Goal: Transaction & Acquisition: Purchase product/service

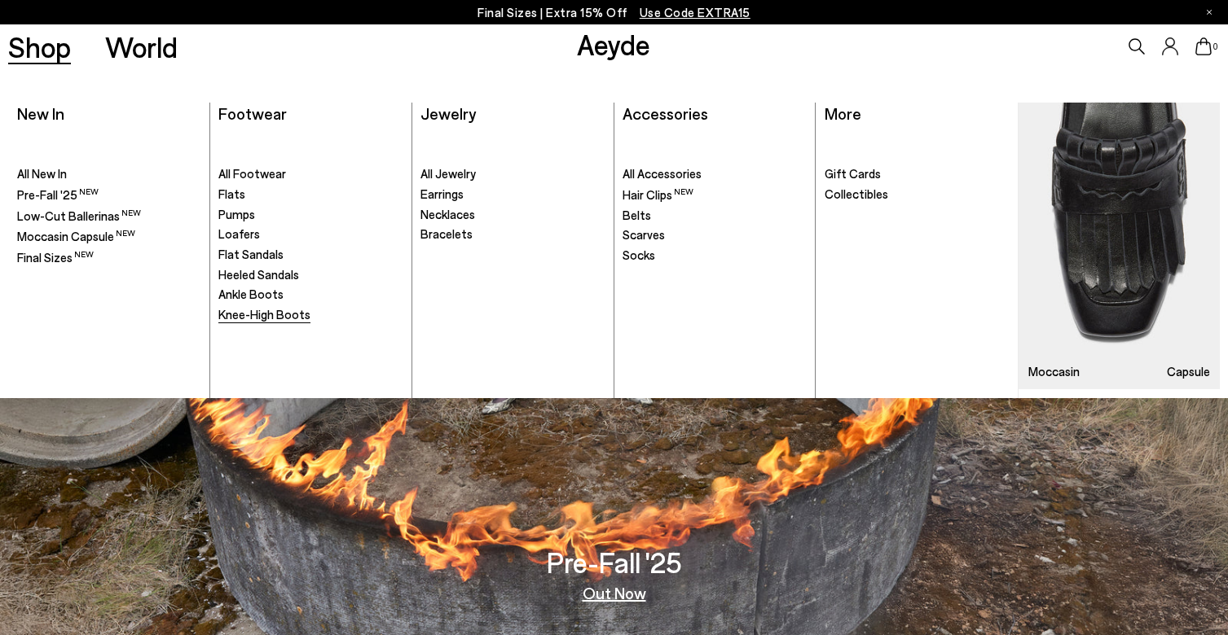
click at [257, 309] on span "Knee-High Boots" at bounding box center [264, 314] width 92 height 15
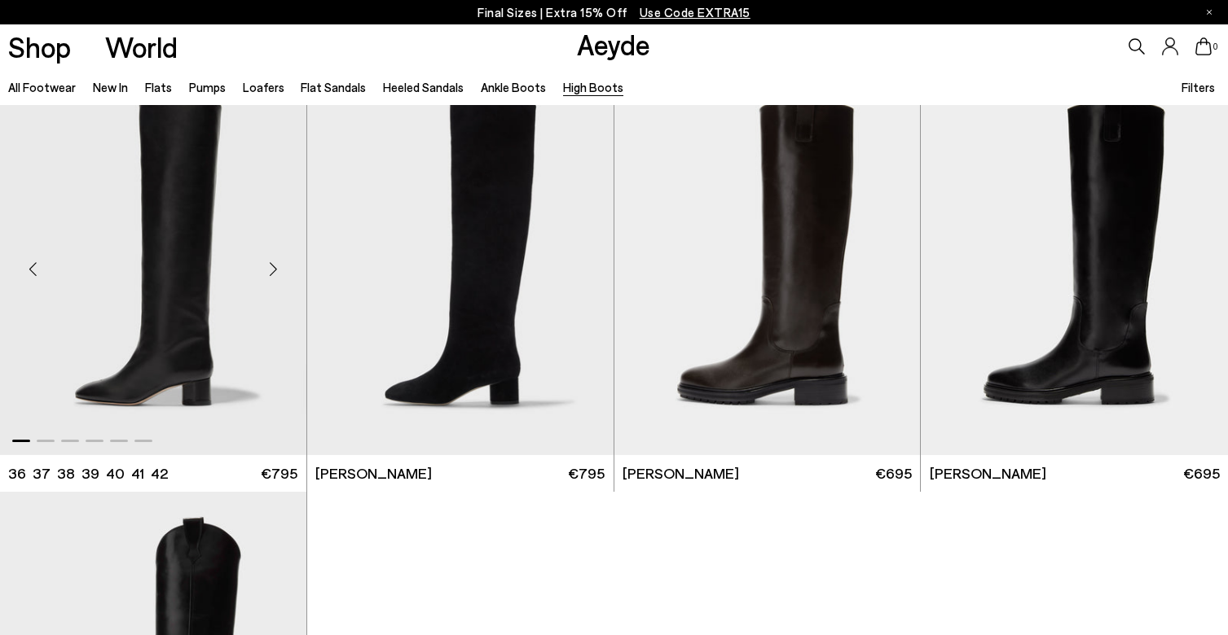
scroll to position [440, 0]
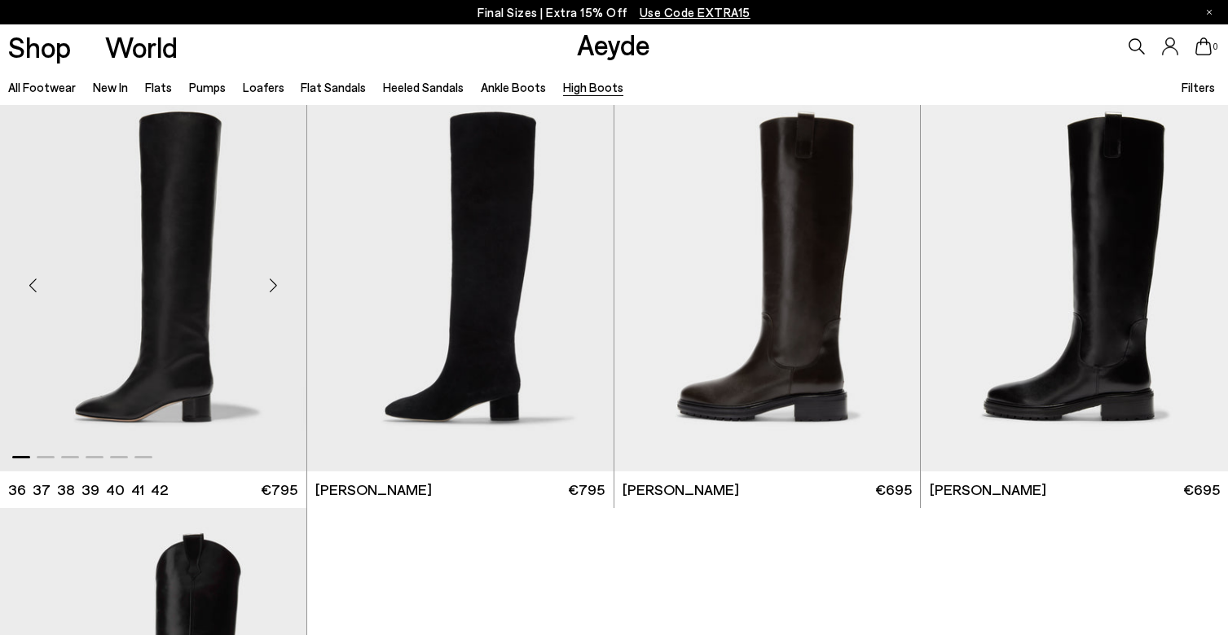
click at [275, 288] on div "Next slide" at bounding box center [273, 286] width 49 height 49
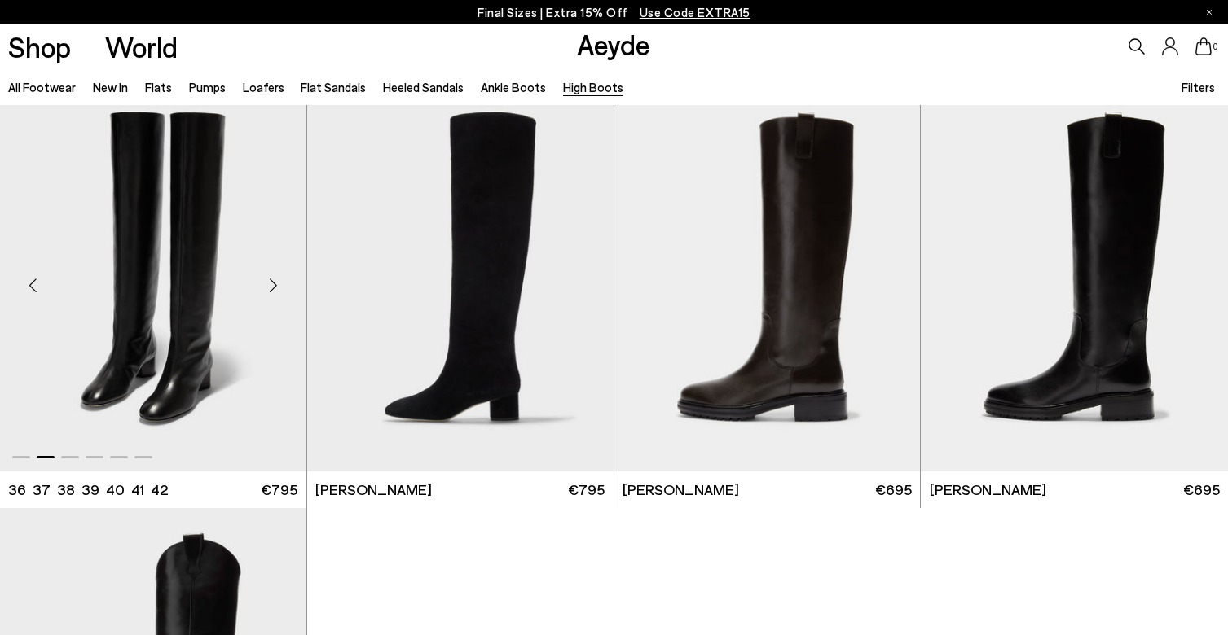
click at [275, 288] on div "Next slide" at bounding box center [273, 286] width 49 height 49
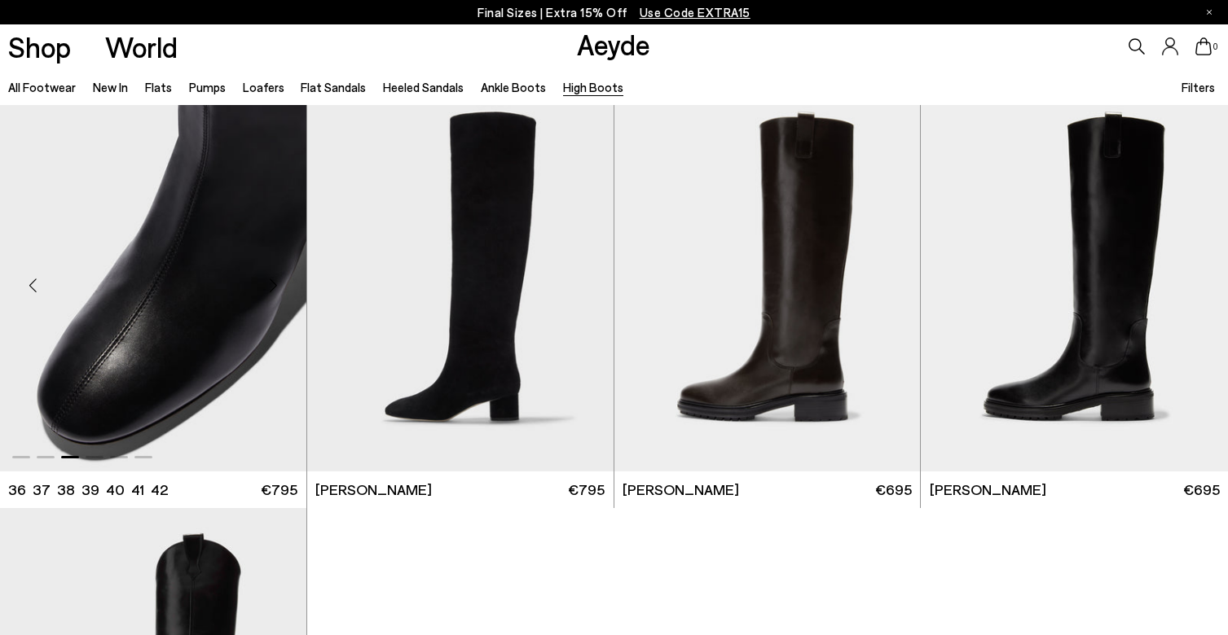
click at [275, 288] on div "Next slide" at bounding box center [273, 286] width 49 height 49
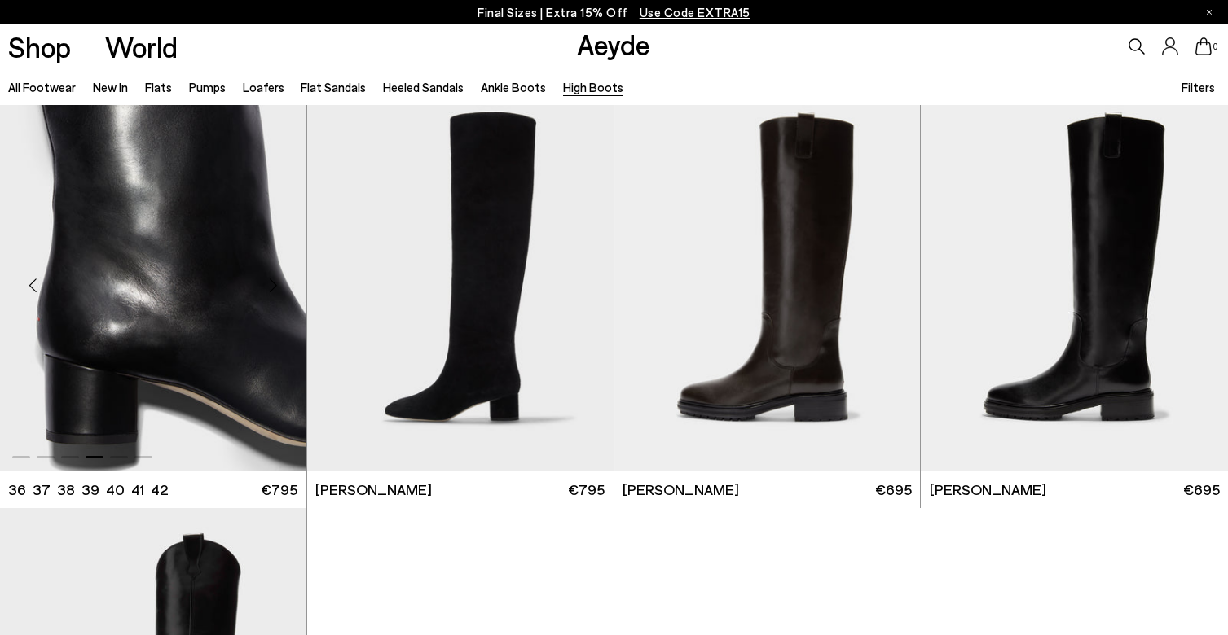
click at [275, 288] on div "Next slide" at bounding box center [273, 286] width 49 height 49
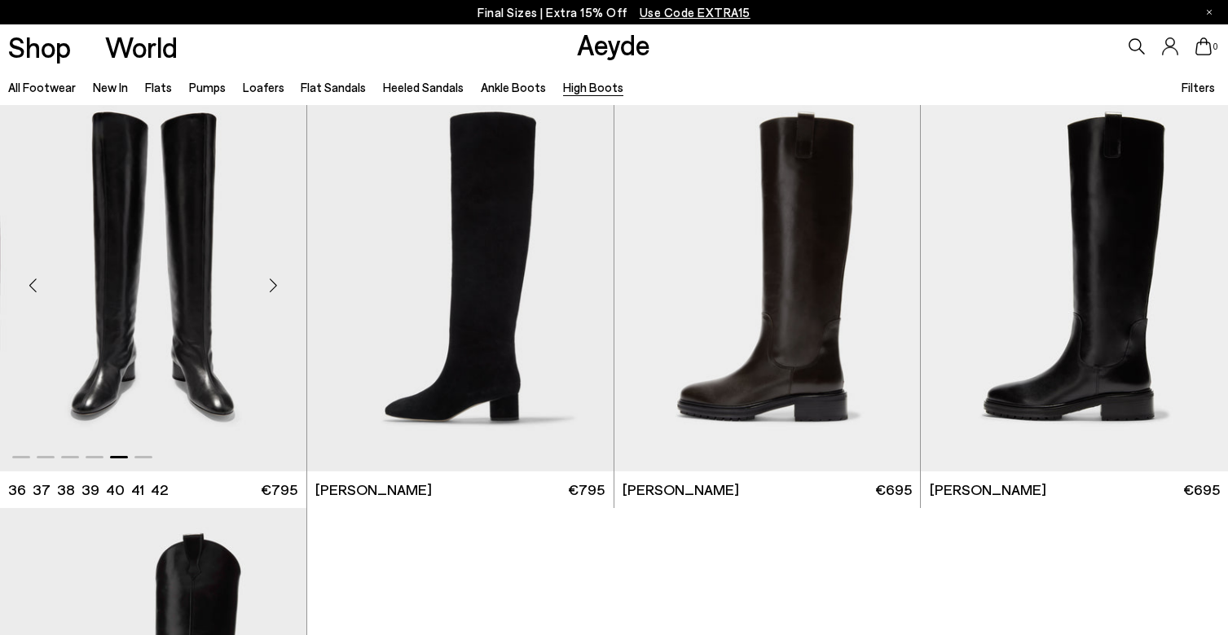
click at [275, 288] on div "Next slide" at bounding box center [273, 286] width 49 height 49
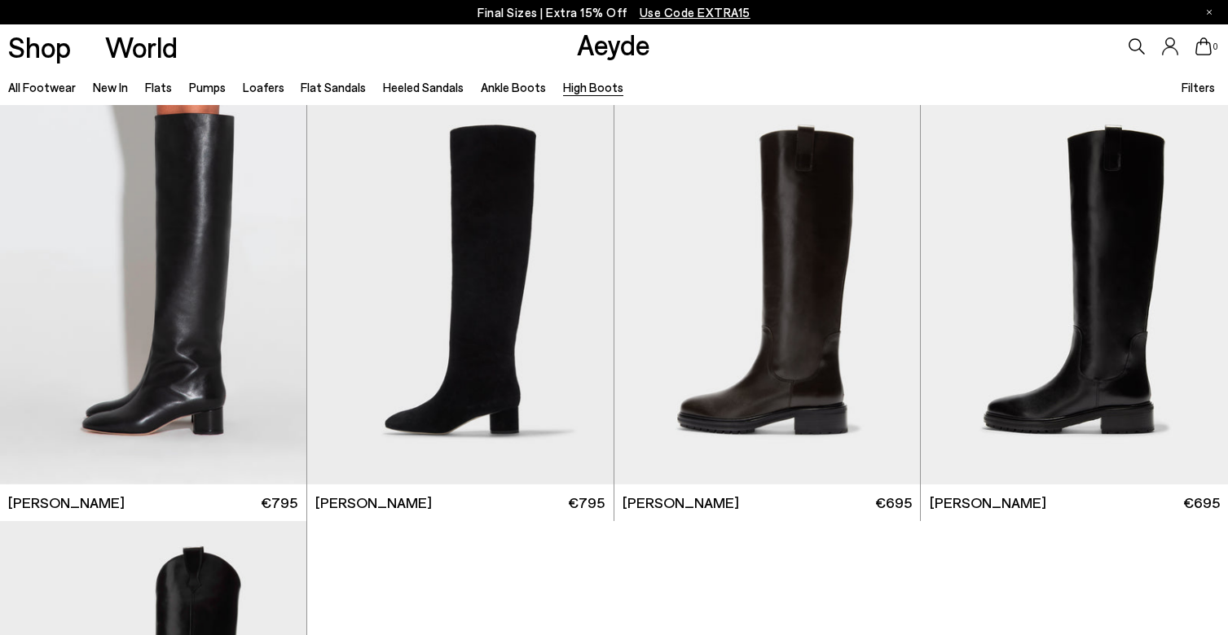
scroll to position [410, 0]
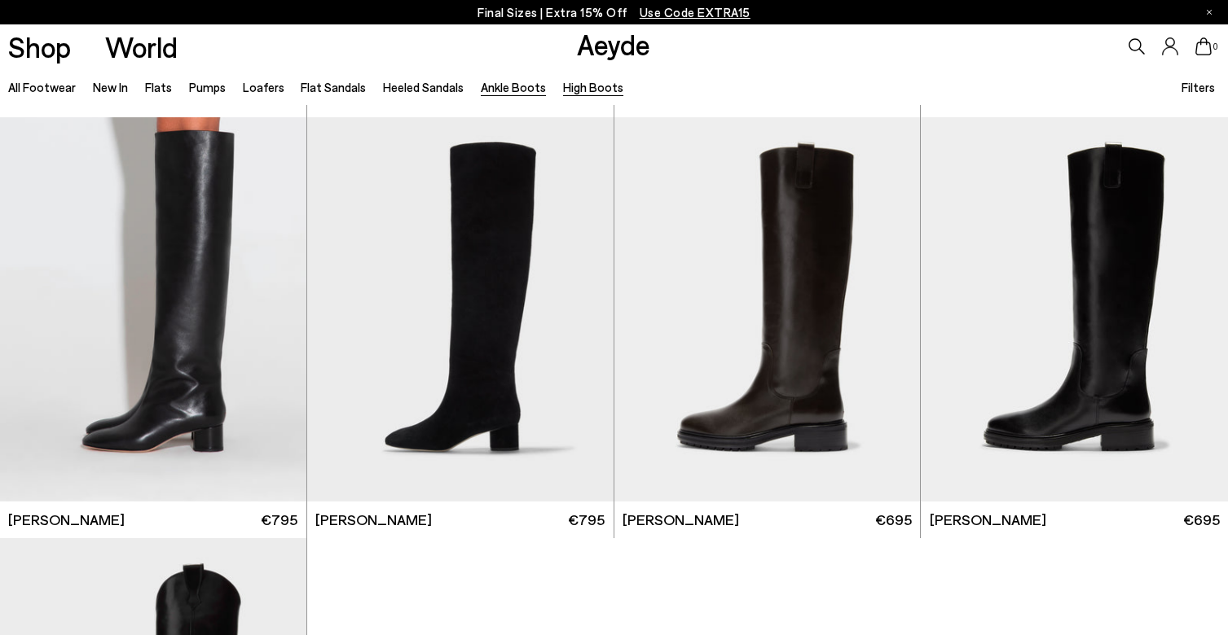
click at [498, 83] on link "Ankle Boots" at bounding box center [513, 87] width 65 height 15
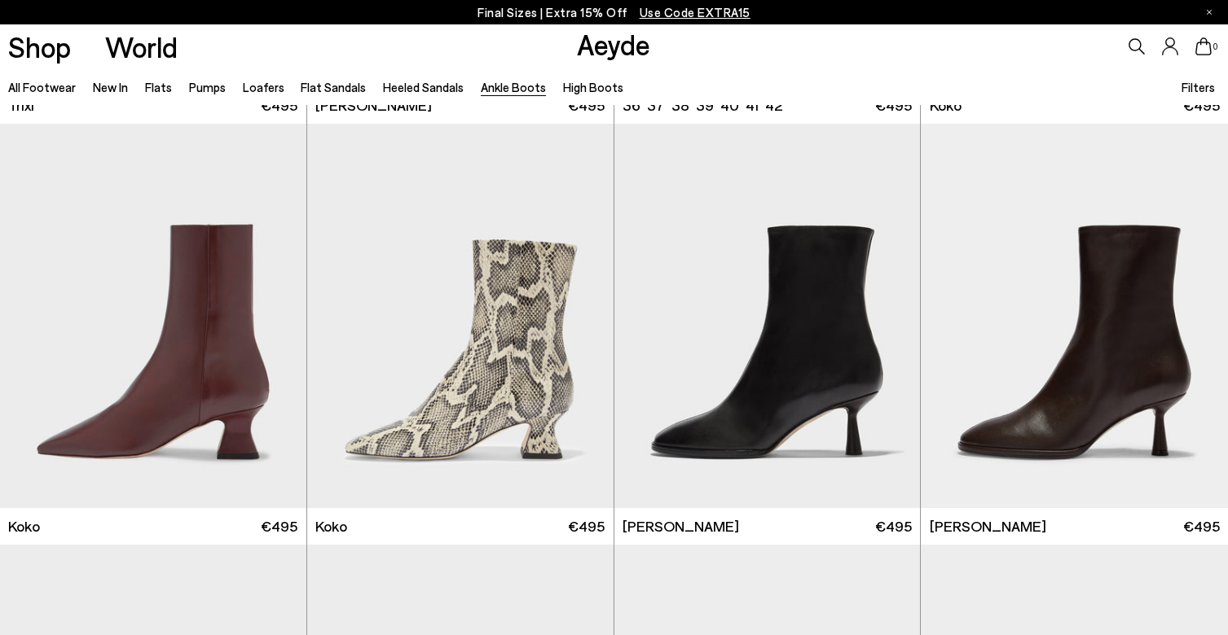
scroll to position [878, 0]
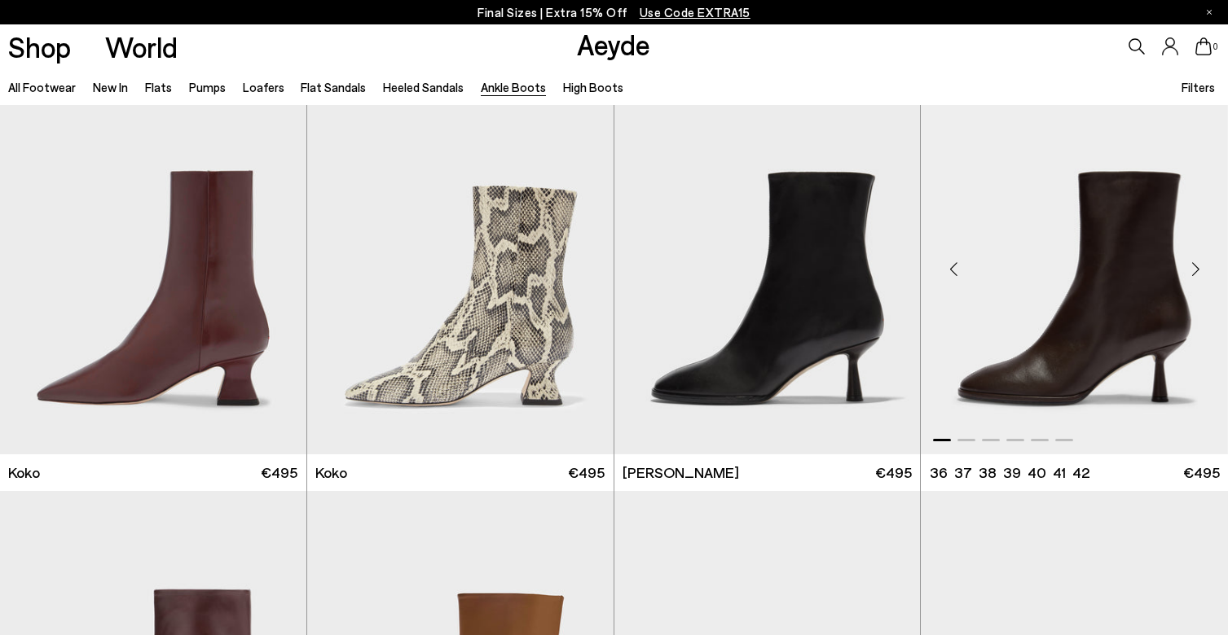
click at [956, 281] on div "Previous slide" at bounding box center [953, 268] width 49 height 49
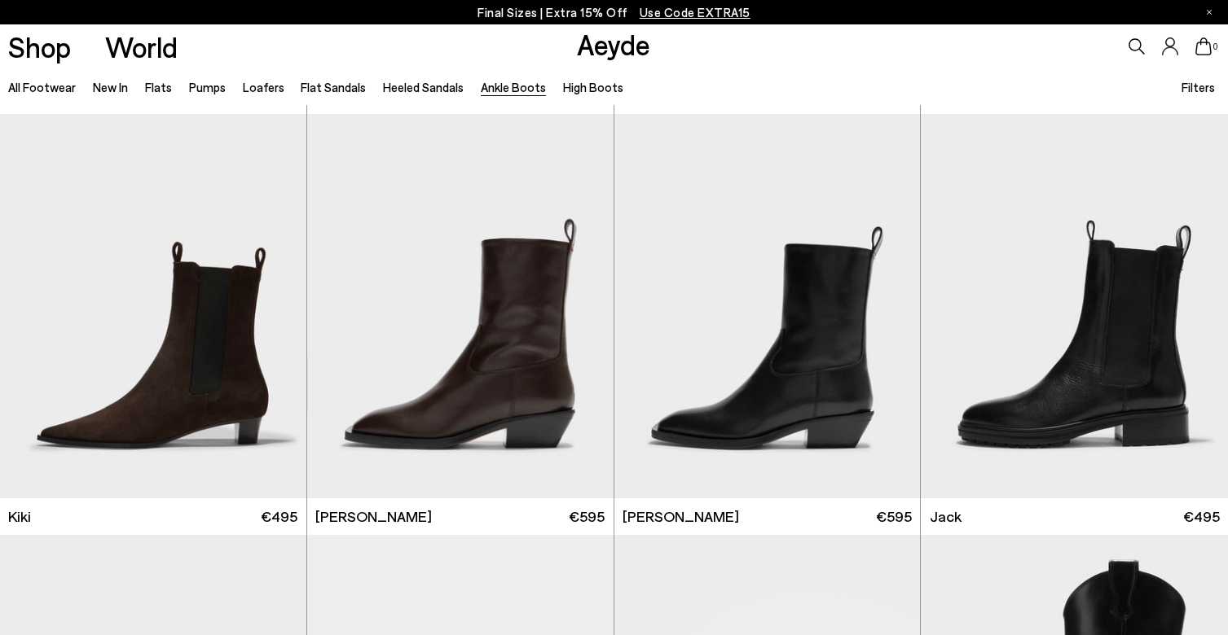
scroll to position [2538, 0]
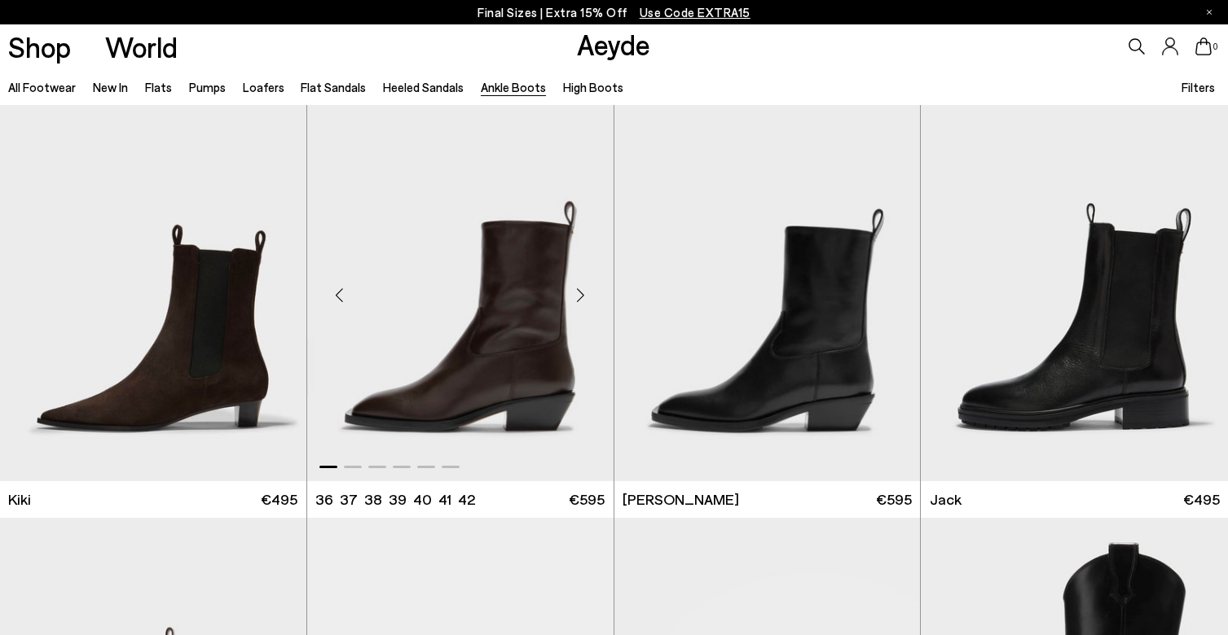
click at [579, 294] on div "Next slide" at bounding box center [580, 295] width 49 height 49
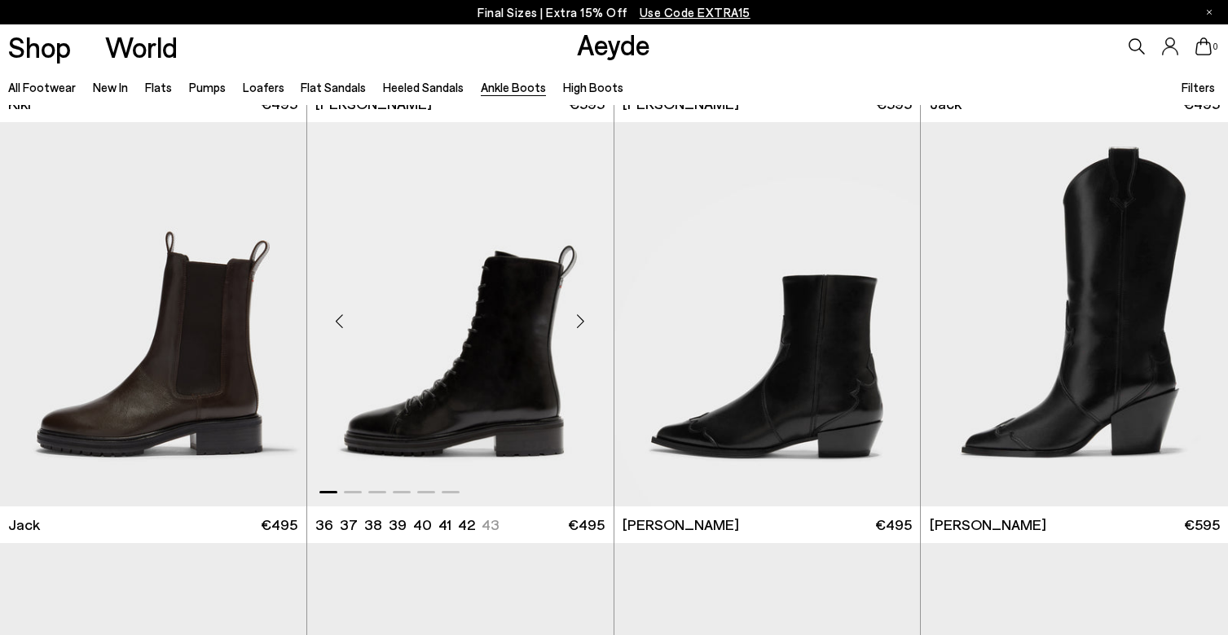
scroll to position [2935, 0]
click at [584, 314] on div "Next slide" at bounding box center [580, 320] width 49 height 49
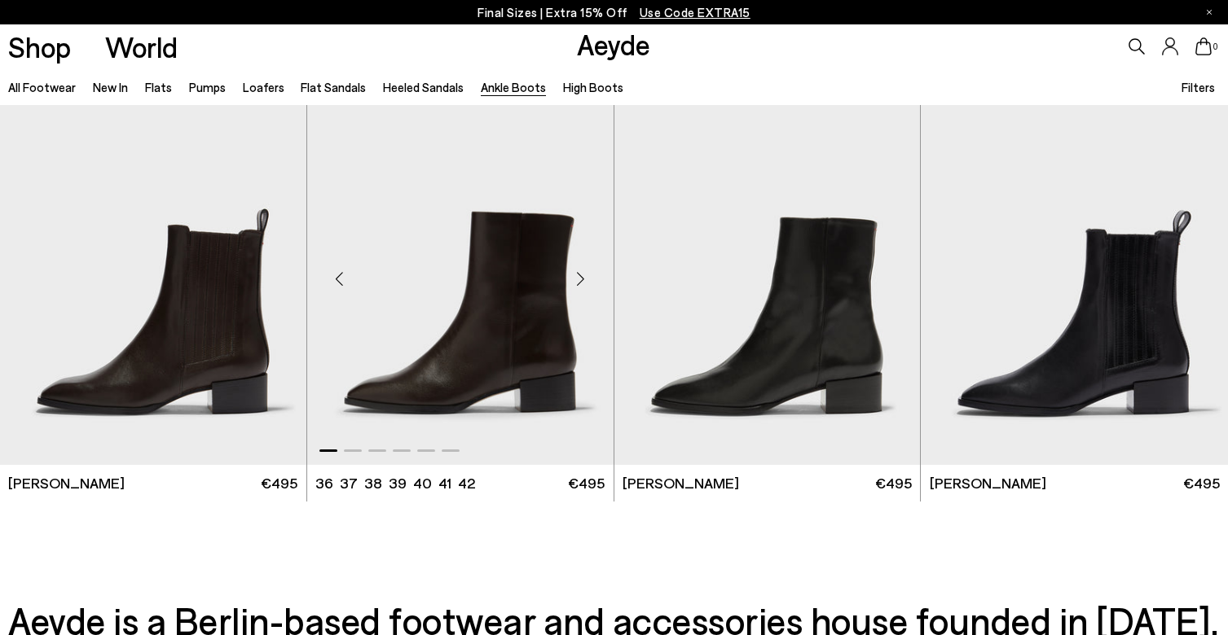
click at [582, 274] on div "Next slide" at bounding box center [580, 279] width 49 height 49
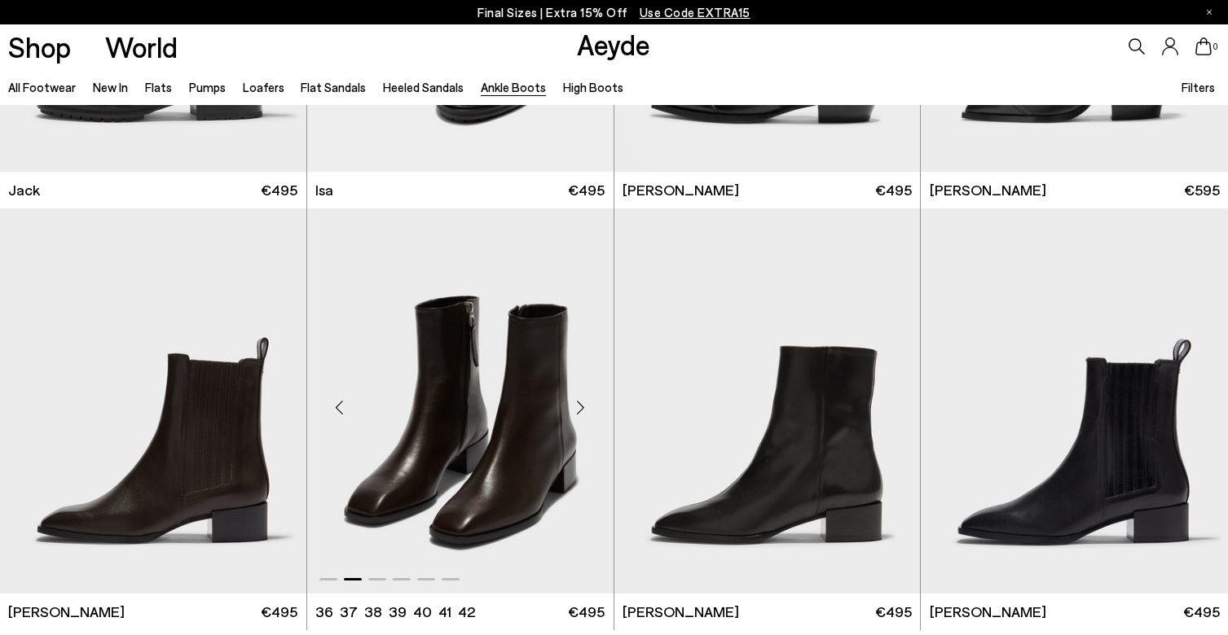
scroll to position [3080, 0]
